Goal: Find specific page/section: Find specific page/section

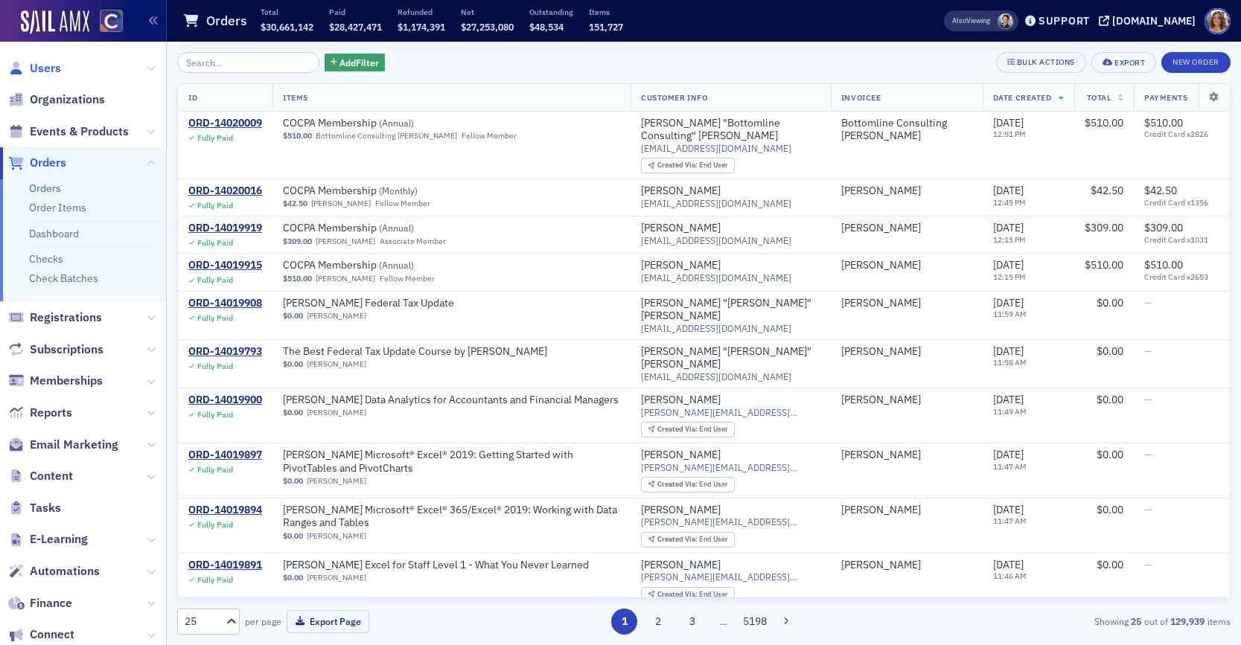
click at [48, 66] on span "Users" at bounding box center [45, 68] width 31 height 16
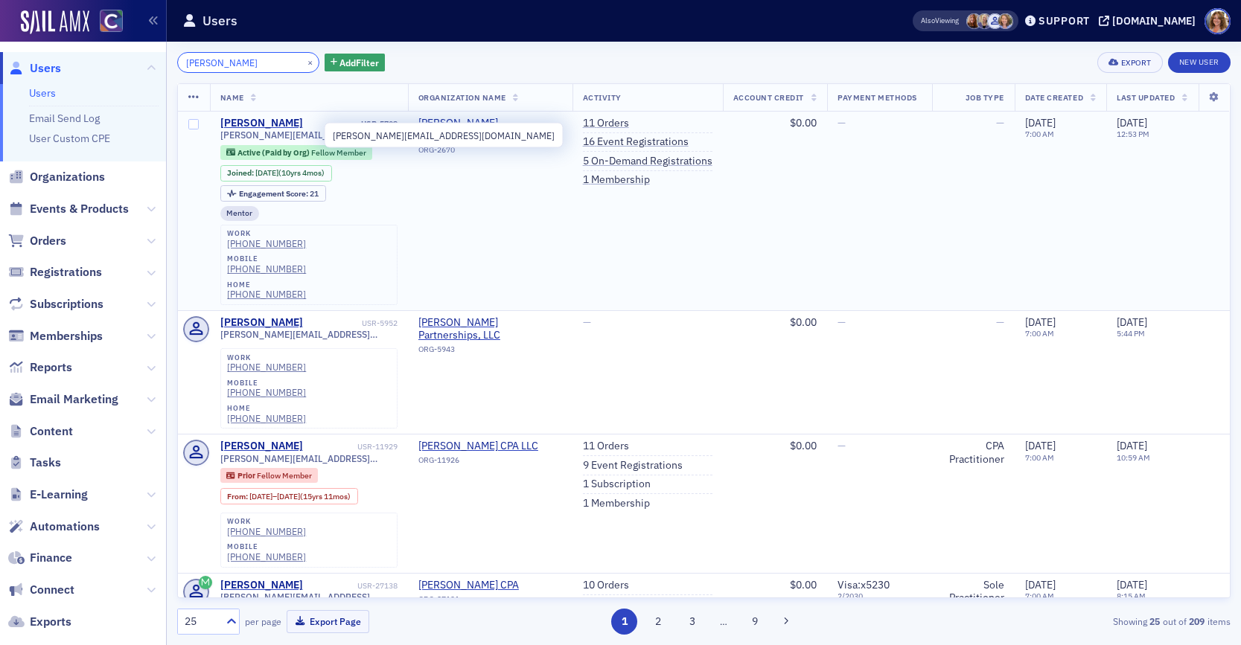
type input "[PERSON_NAME]"
drag, startPoint x: 320, startPoint y: 134, endPoint x: 219, endPoint y: 138, distance: 101.3
click at [219, 138] on td "[PERSON_NAME] USR-5709 [PERSON_NAME][EMAIL_ADDRESS][DOMAIN_NAME] Active (Paid b…" at bounding box center [309, 212] width 198 height 200
copy span "[PERSON_NAME][EMAIL_ADDRESS][DOMAIN_NAME]"
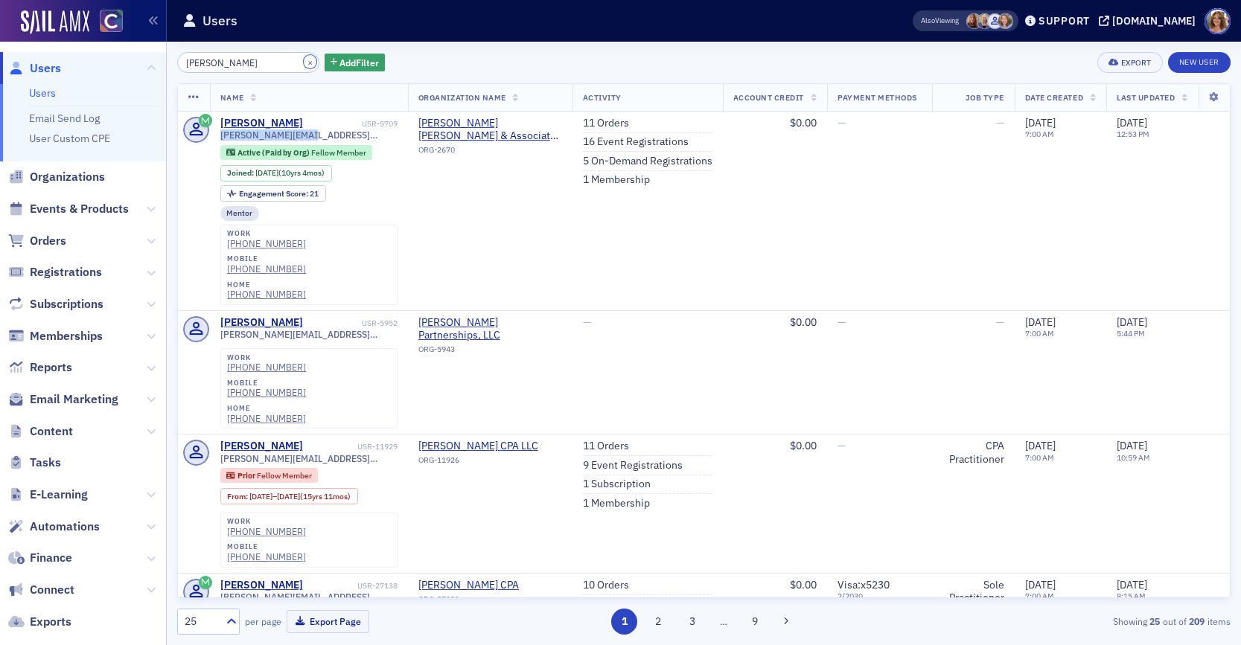
drag, startPoint x: 292, startPoint y: 60, endPoint x: 271, endPoint y: 60, distance: 20.9
click at [304, 60] on button "×" at bounding box center [310, 61] width 13 height 13
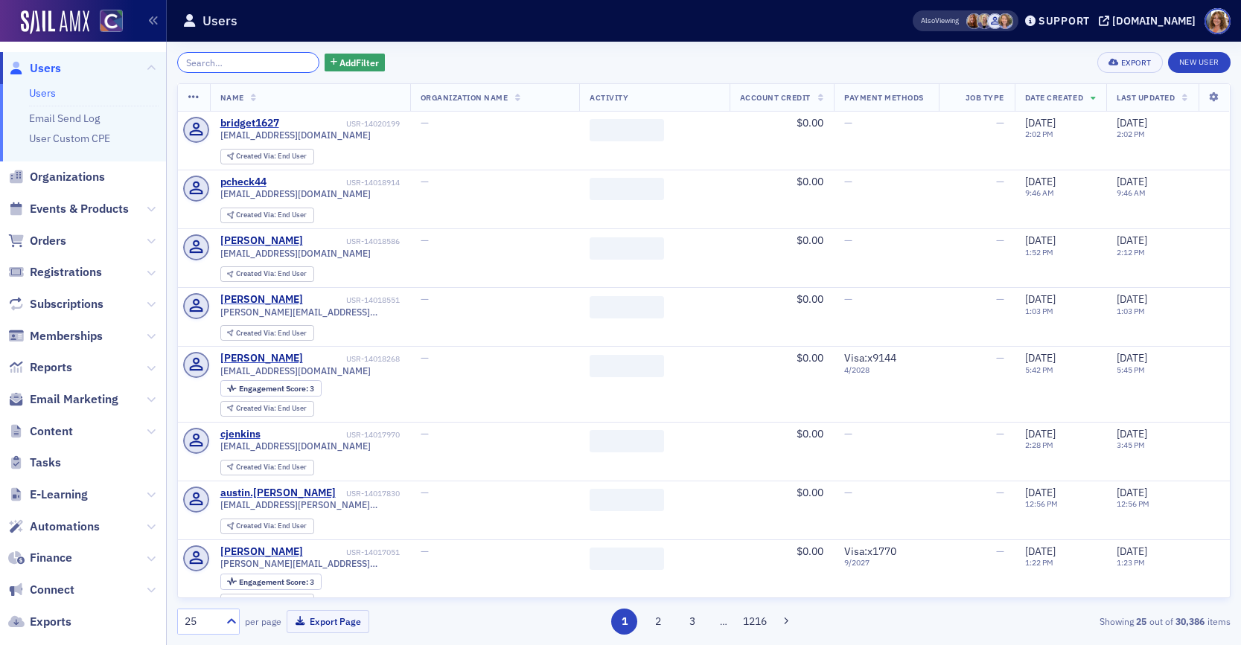
click at [217, 59] on input "search" at bounding box center [248, 62] width 142 height 21
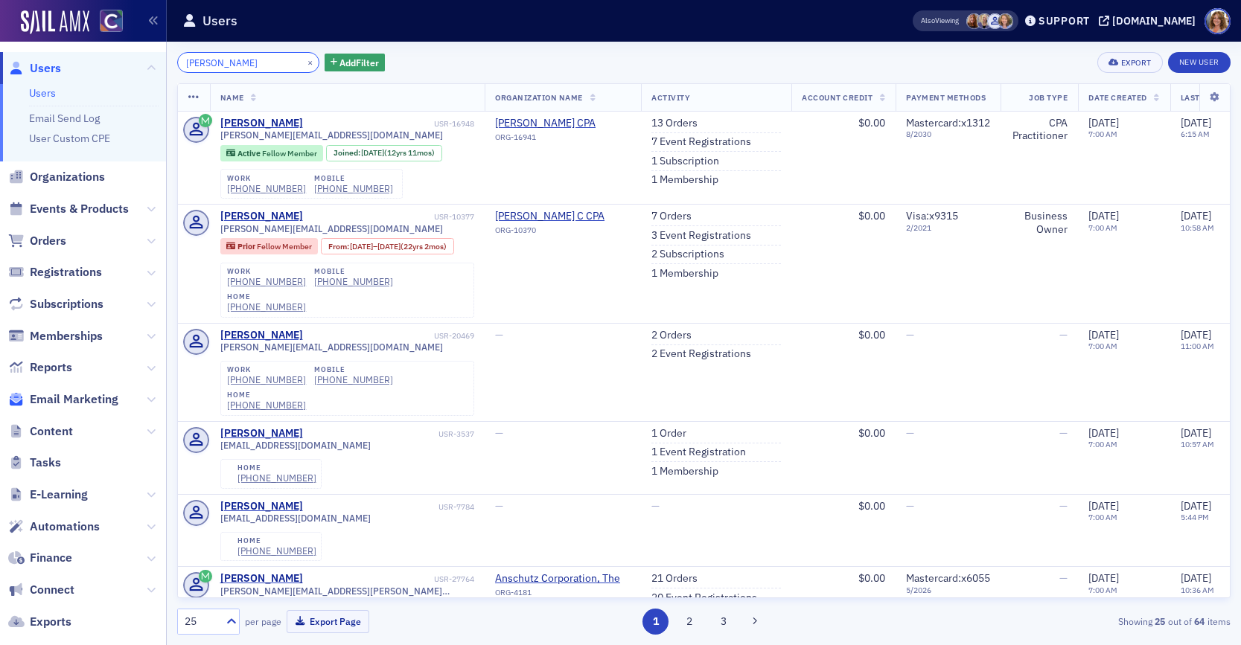
type input "[PERSON_NAME]"
drag, startPoint x: 290, startPoint y: 62, endPoint x: 245, endPoint y: 61, distance: 45.4
click at [304, 62] on button "×" at bounding box center [310, 61] width 13 height 13
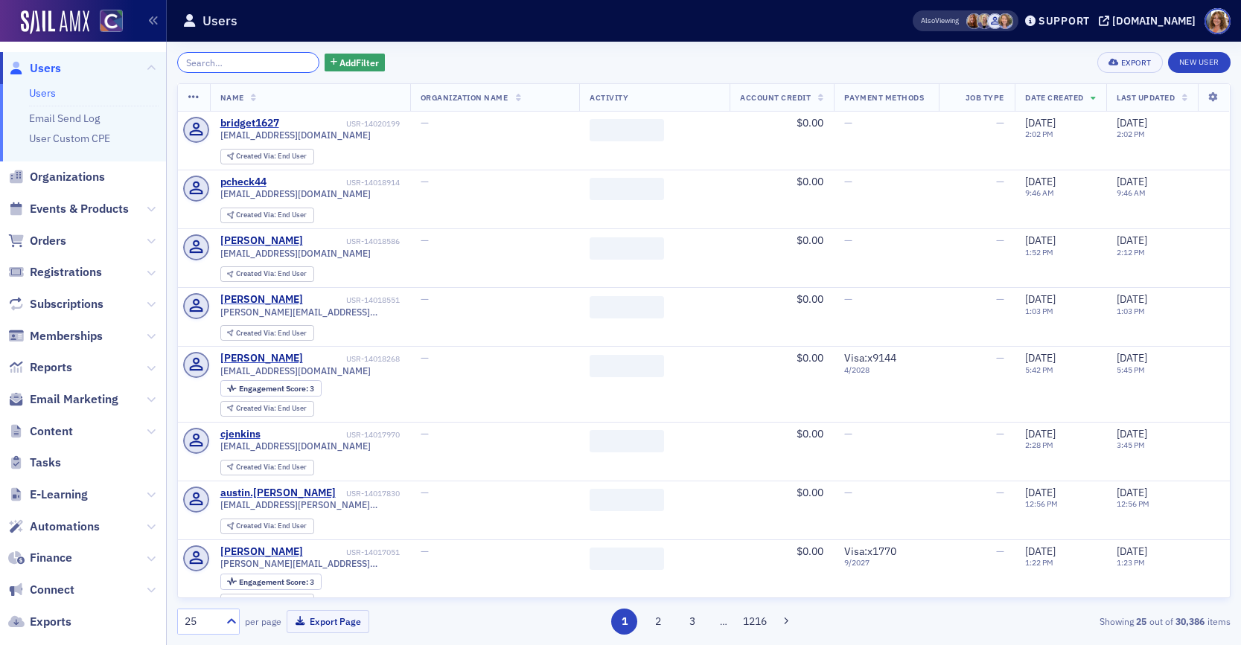
click at [232, 61] on input "search" at bounding box center [248, 62] width 142 height 21
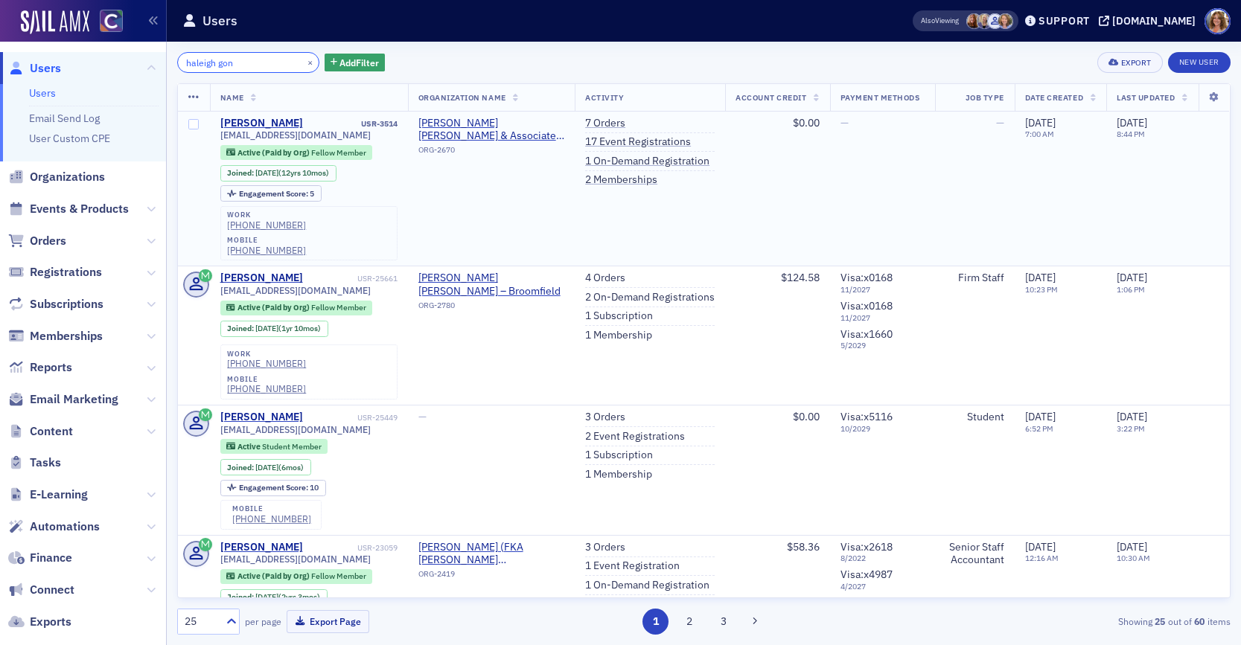
type input "haleigh gon"
drag, startPoint x: 338, startPoint y: 134, endPoint x: 221, endPoint y: 135, distance: 116.9
click at [220, 135] on div "[EMAIL_ADDRESS][DOMAIN_NAME]" at bounding box center [308, 135] width 177 height 11
copy span "[EMAIL_ADDRESS][DOMAIN_NAME]"
click at [229, 62] on input "haleigh gon" at bounding box center [248, 62] width 142 height 21
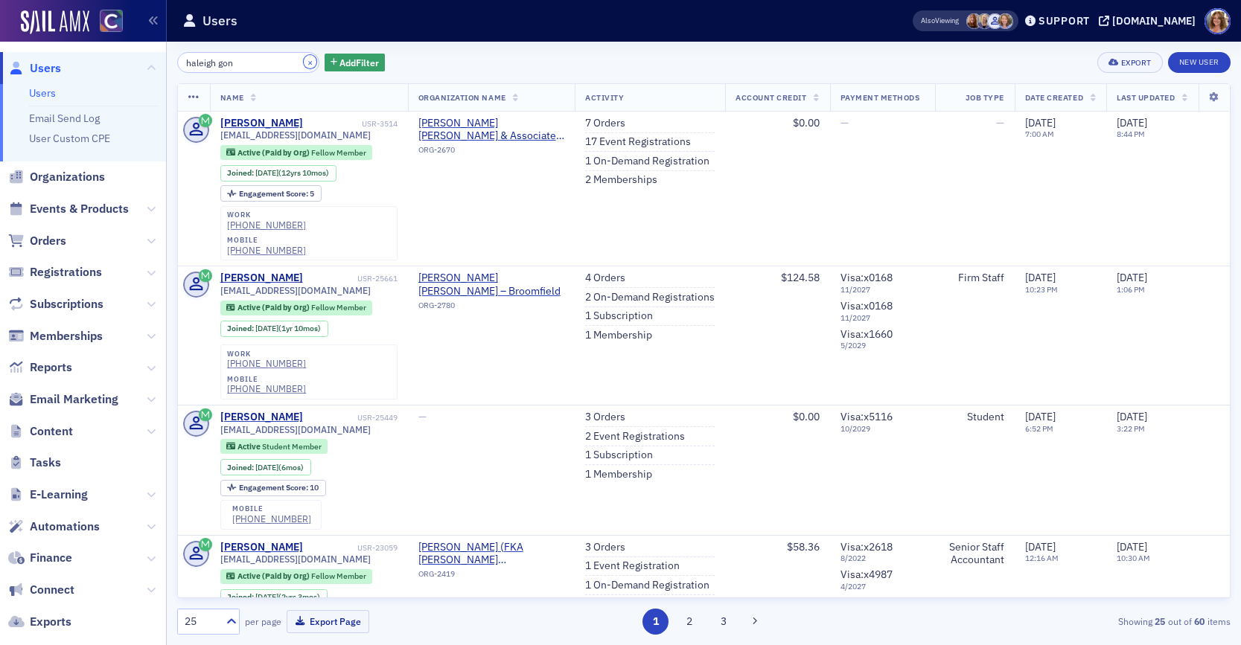
click at [304, 60] on button "×" at bounding box center [310, 61] width 13 height 13
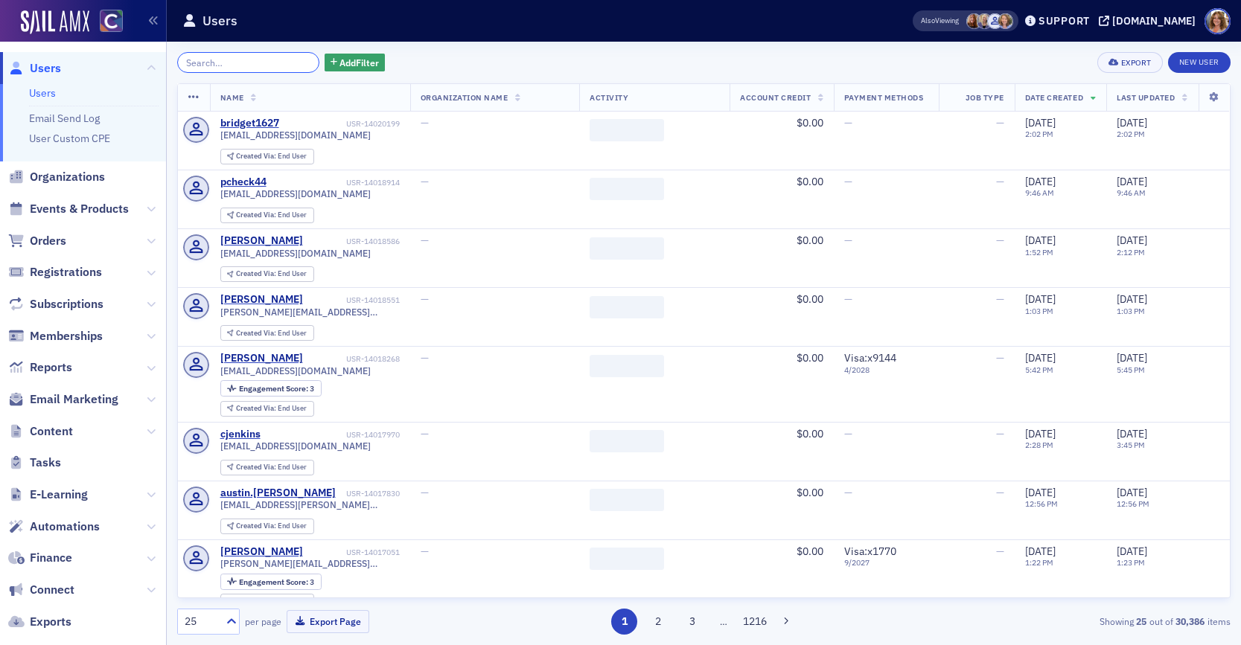
click at [239, 63] on input "search" at bounding box center [248, 62] width 142 height 21
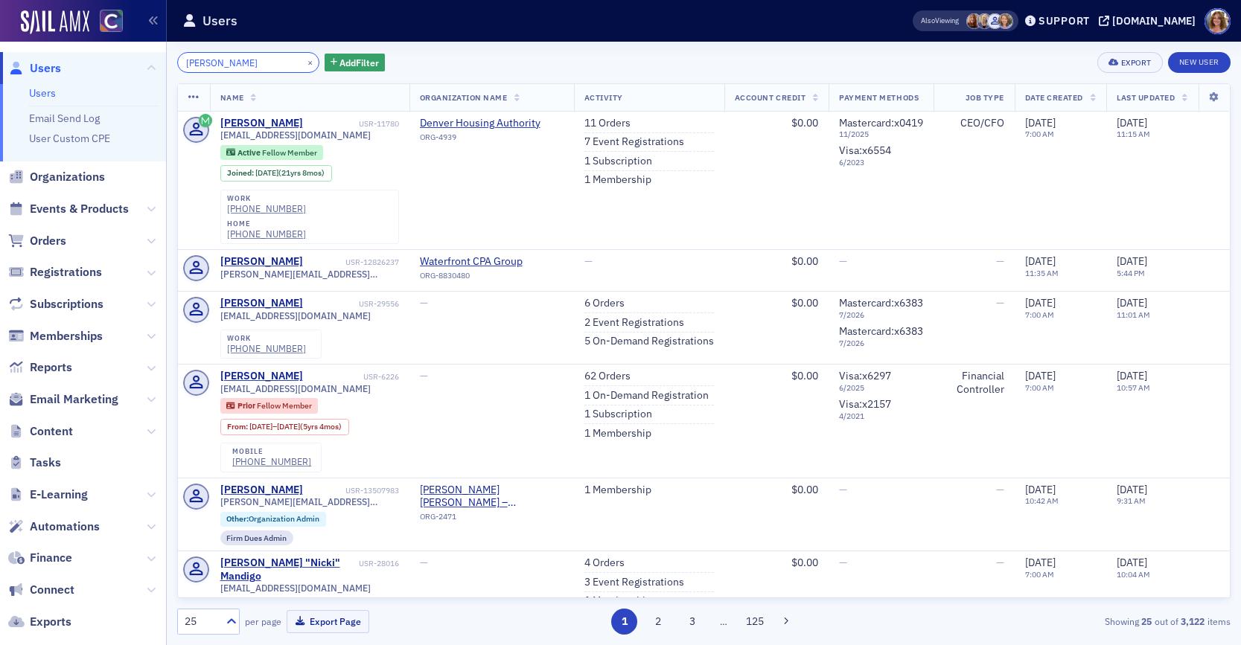
type input "[PERSON_NAME]"
drag, startPoint x: 292, startPoint y: 63, endPoint x: 255, endPoint y: 61, distance: 36.5
click at [304, 63] on button "×" at bounding box center [310, 61] width 13 height 13
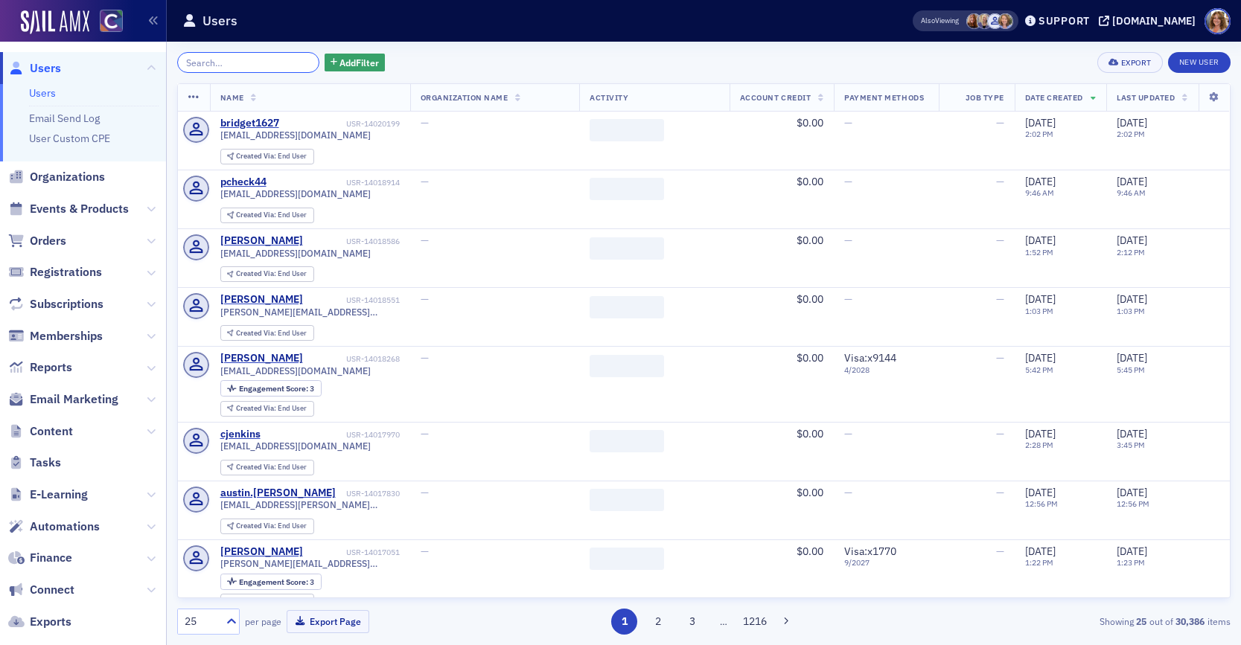
click at [217, 60] on input "search" at bounding box center [248, 62] width 142 height 21
paste input "[EMAIL_ADDRESS][DOMAIN_NAME]"
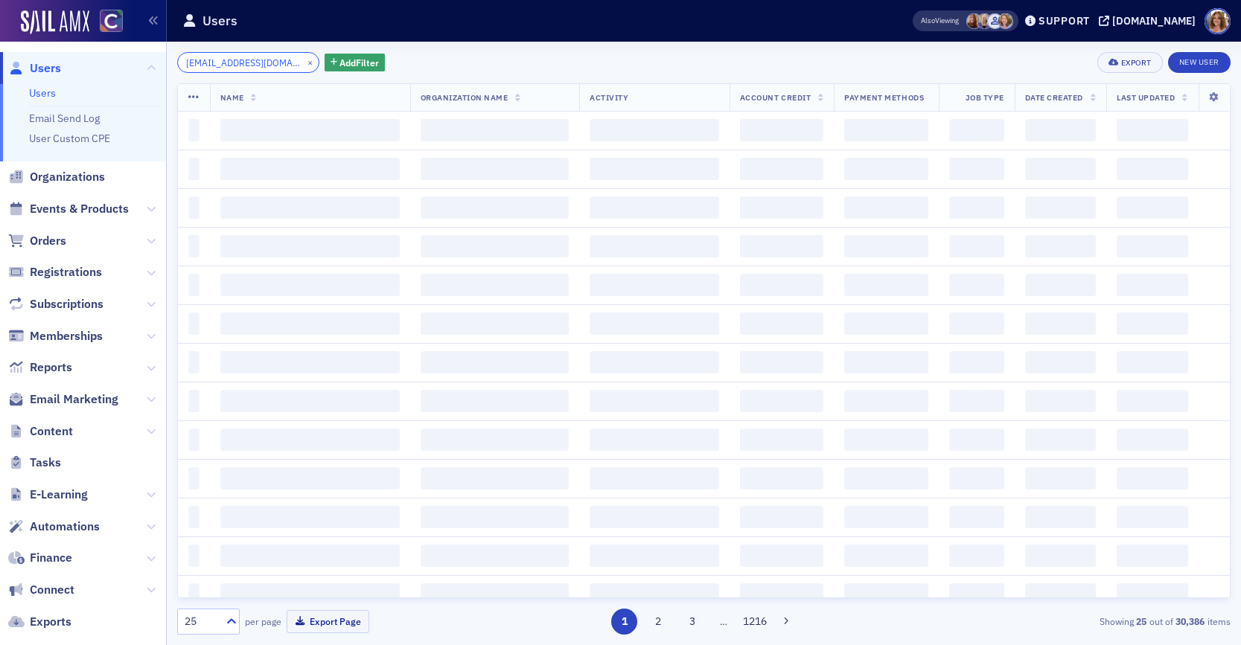
scroll to position [0, 28]
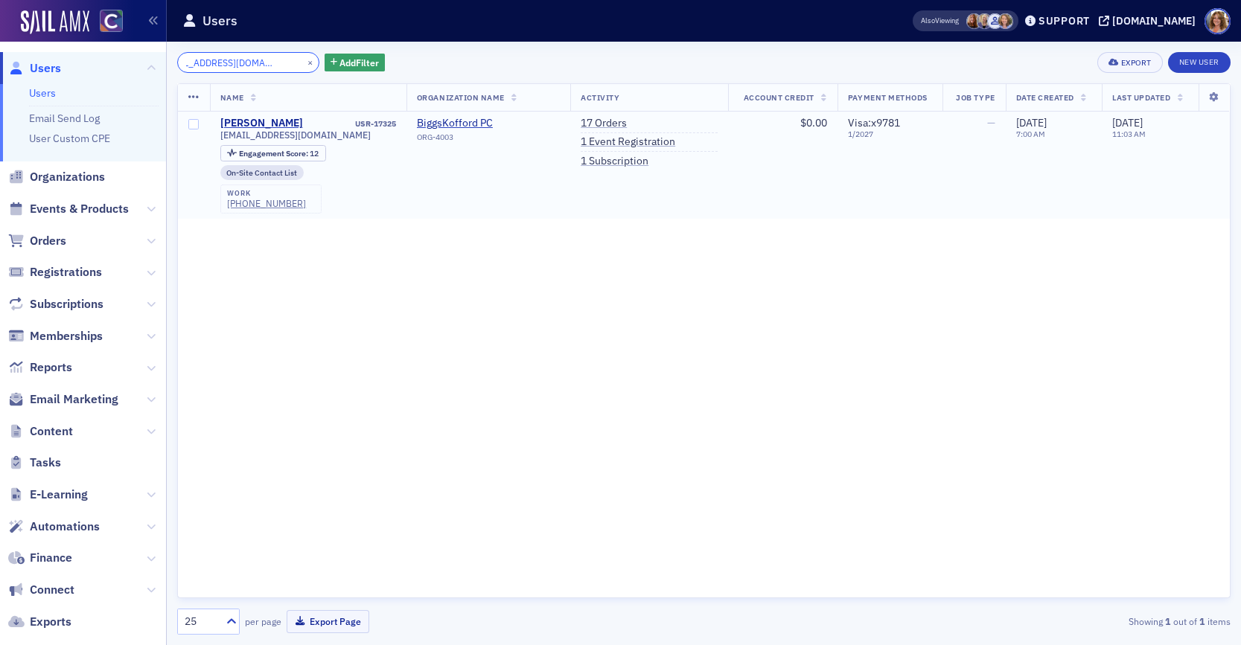
type input "[EMAIL_ADDRESS][DOMAIN_NAME]"
drag, startPoint x: 354, startPoint y: 134, endPoint x: 219, endPoint y: 138, distance: 134.8
click at [220, 138] on div "[EMAIL_ADDRESS][DOMAIN_NAME]" at bounding box center [308, 135] width 176 height 11
copy span "[EMAIL_ADDRESS][DOMAIN_NAME]"
click at [409, 283] on div "Name Organization Name Activity Account Credit Payment Methods Job Type Date Cr…" at bounding box center [703, 340] width 1053 height 515
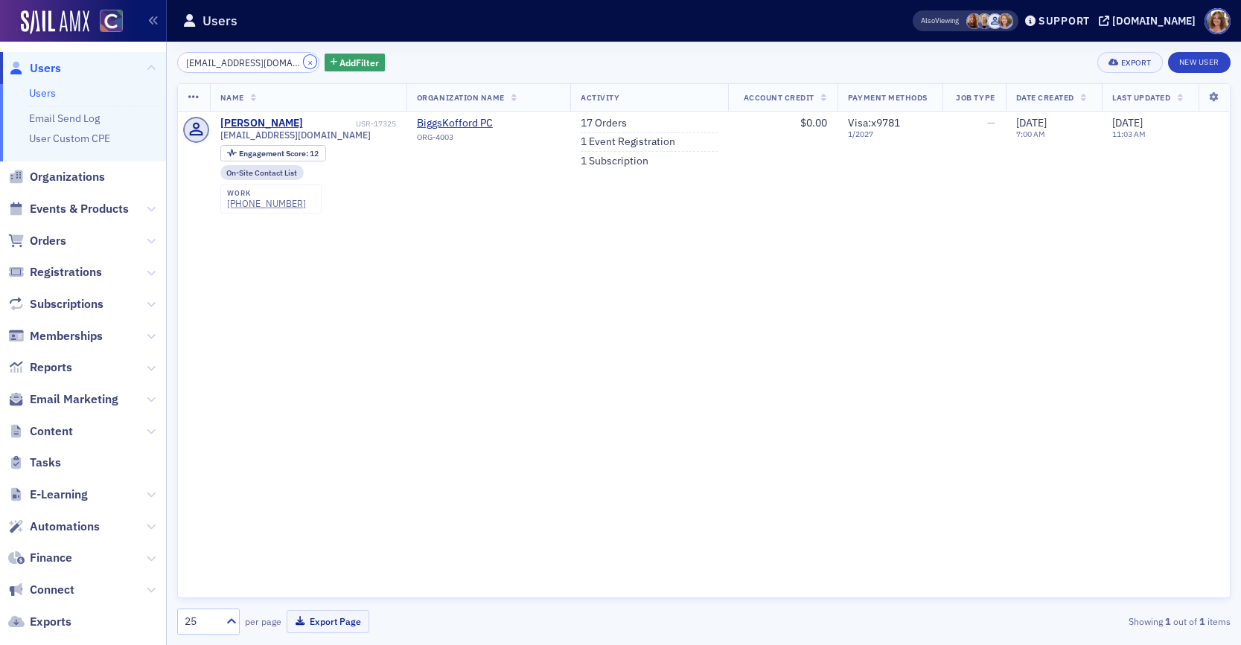
click at [304, 60] on button "×" at bounding box center [310, 61] width 13 height 13
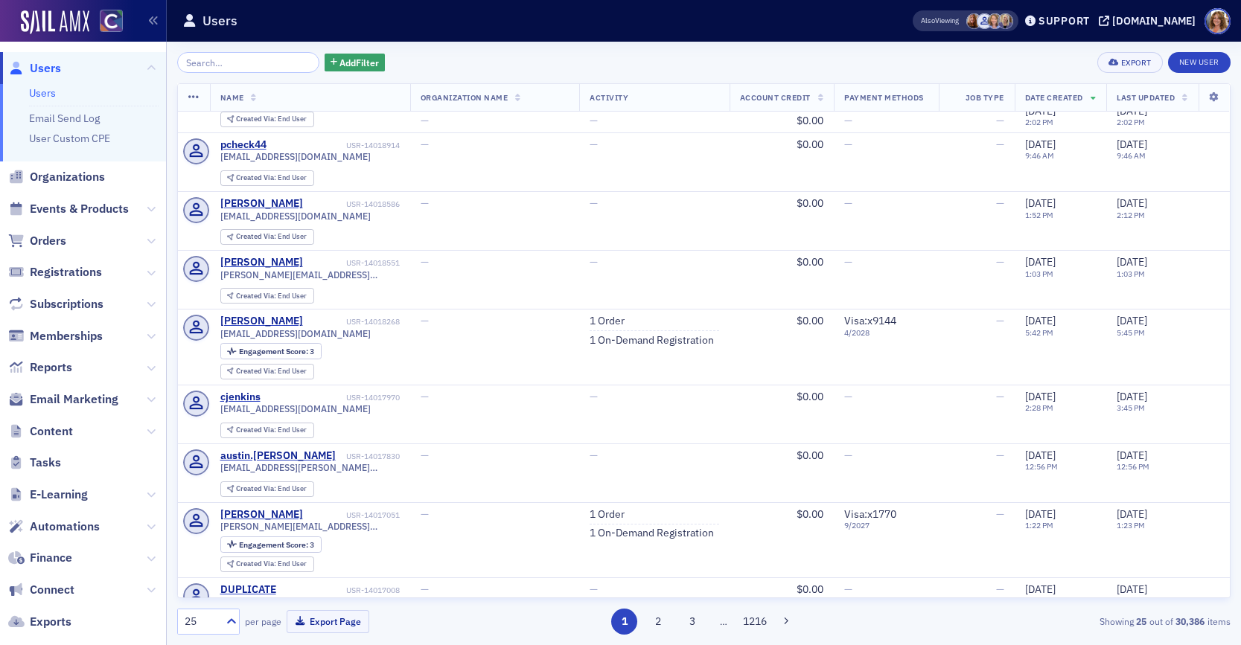
scroll to position [28, 0]
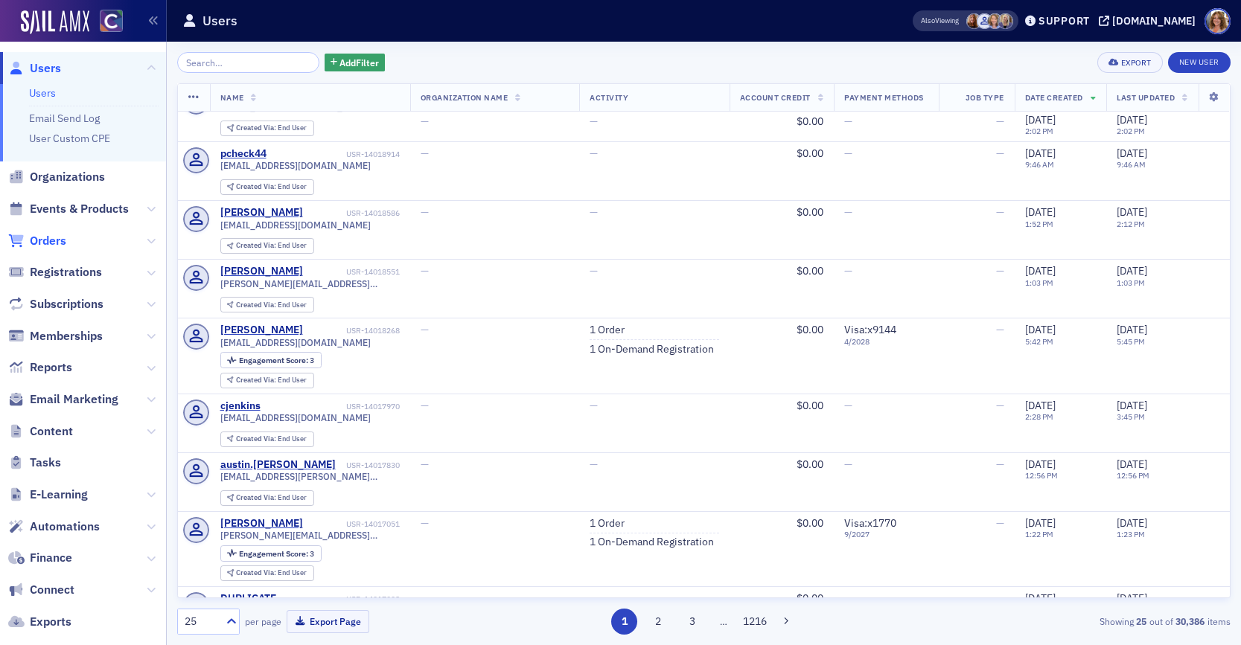
click at [55, 238] on span "Orders" at bounding box center [48, 241] width 36 height 16
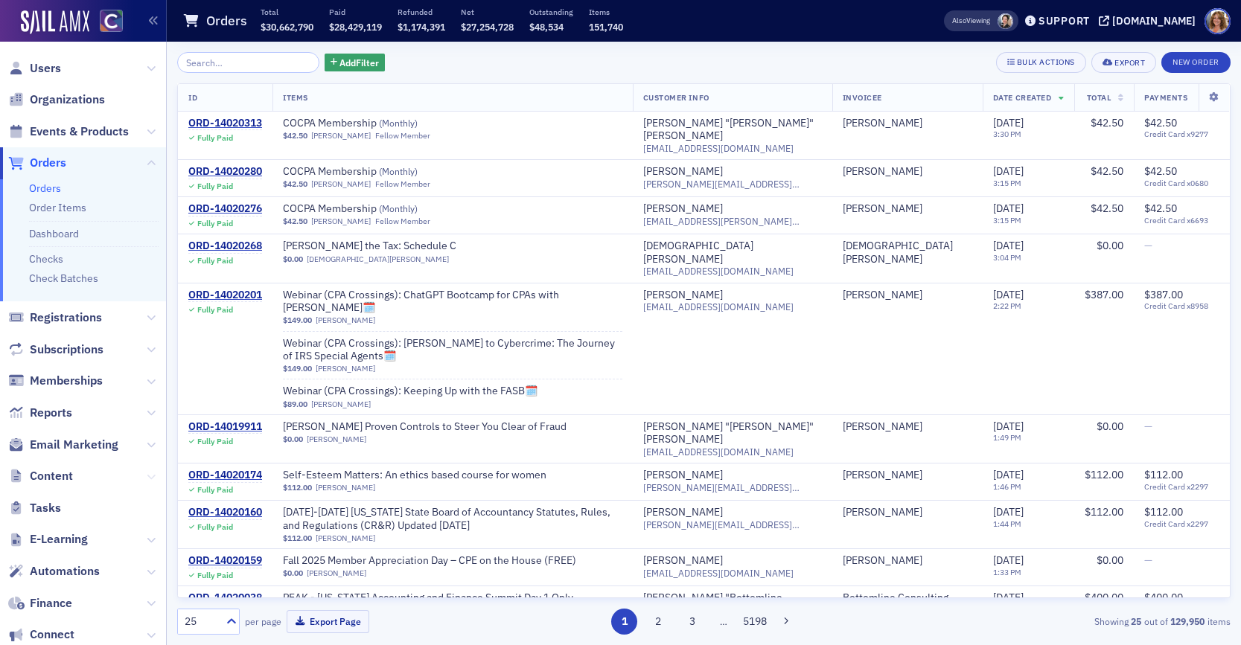
click at [147, 475] on icon at bounding box center [151, 477] width 9 height 9
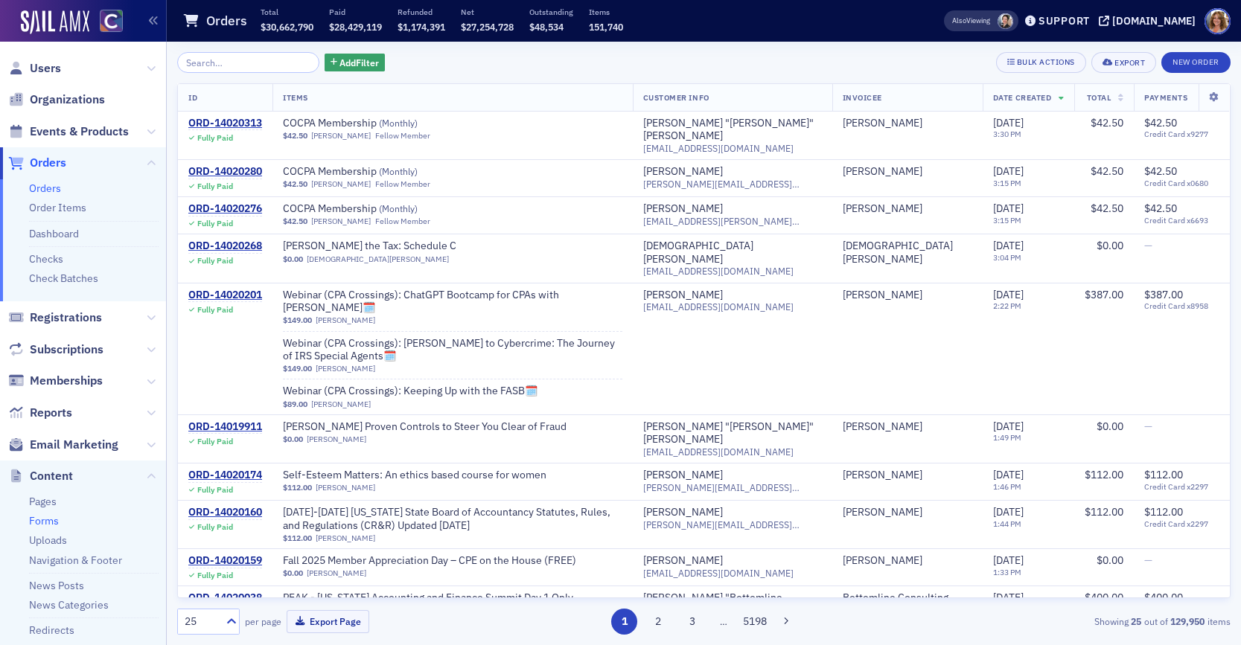
click at [51, 522] on link "Forms" at bounding box center [44, 520] width 30 height 13
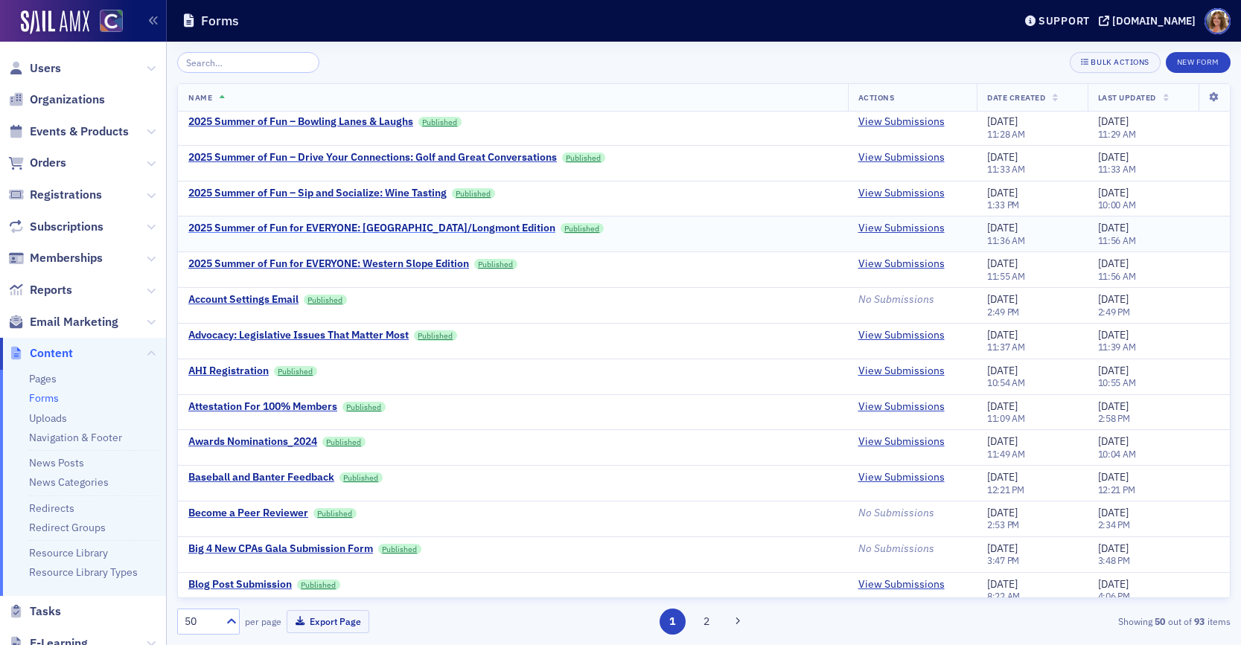
scroll to position [152, 0]
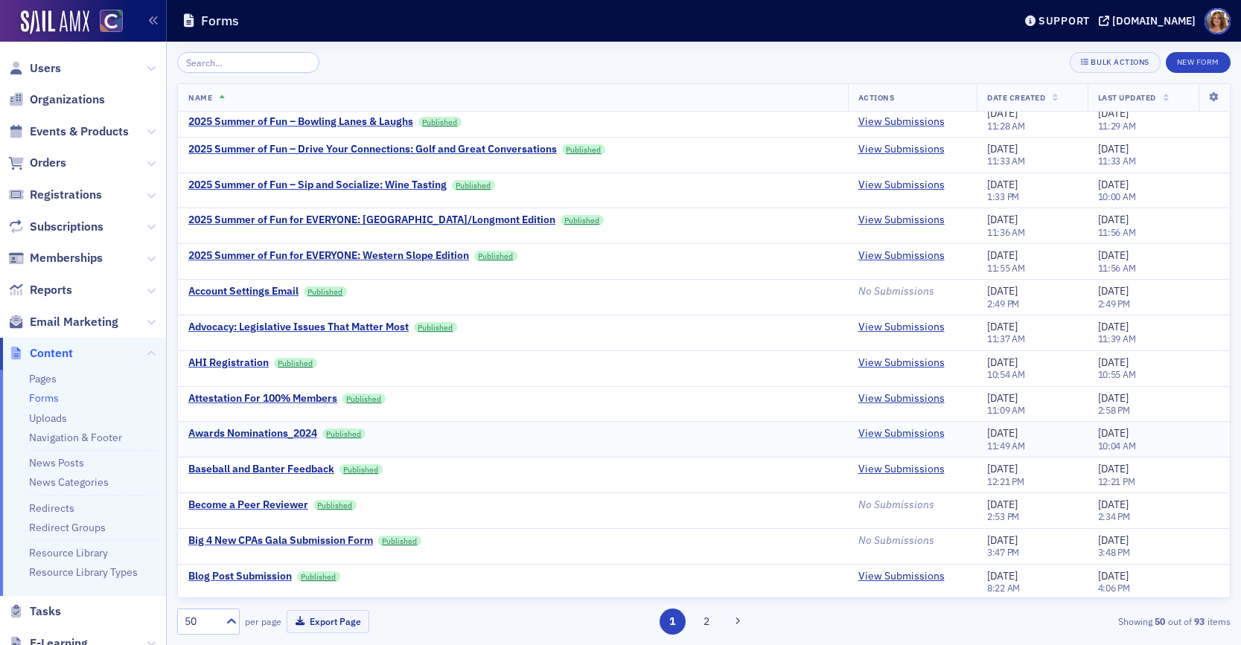
click at [885, 432] on link "View Submissions" at bounding box center [901, 433] width 86 height 13
